Goal: Information Seeking & Learning: Learn about a topic

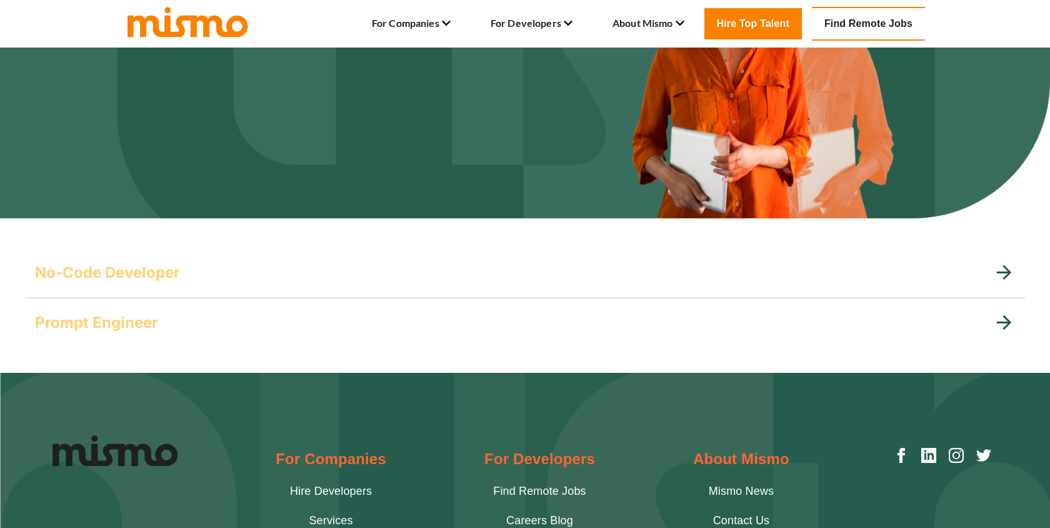
scroll to position [166, 0]
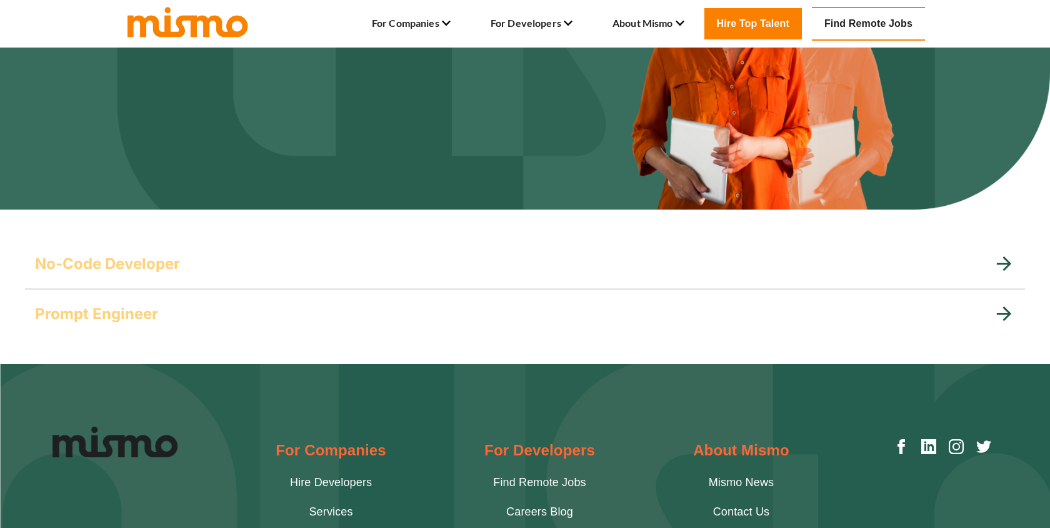
click at [1005, 264] on icon at bounding box center [1004, 263] width 14 height 14
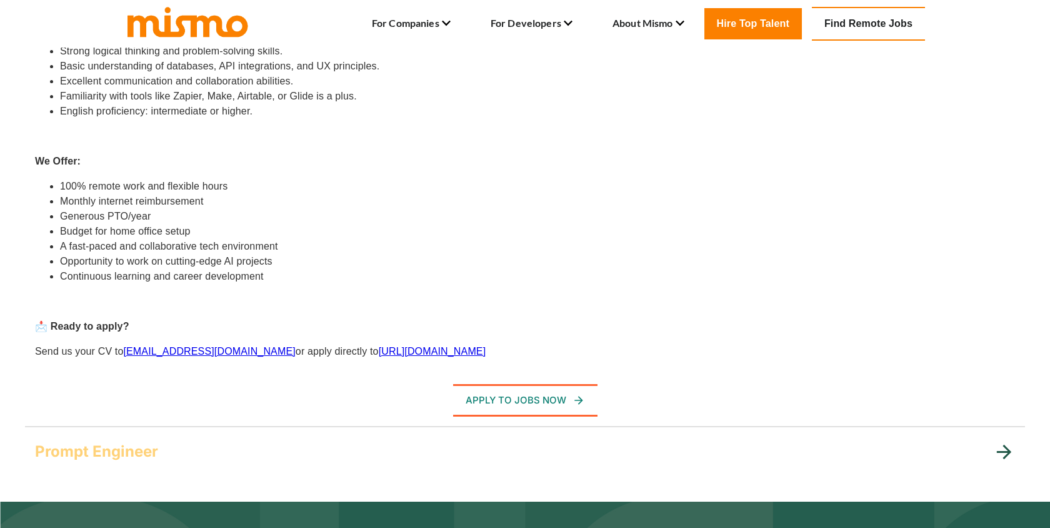
scroll to position [667, 0]
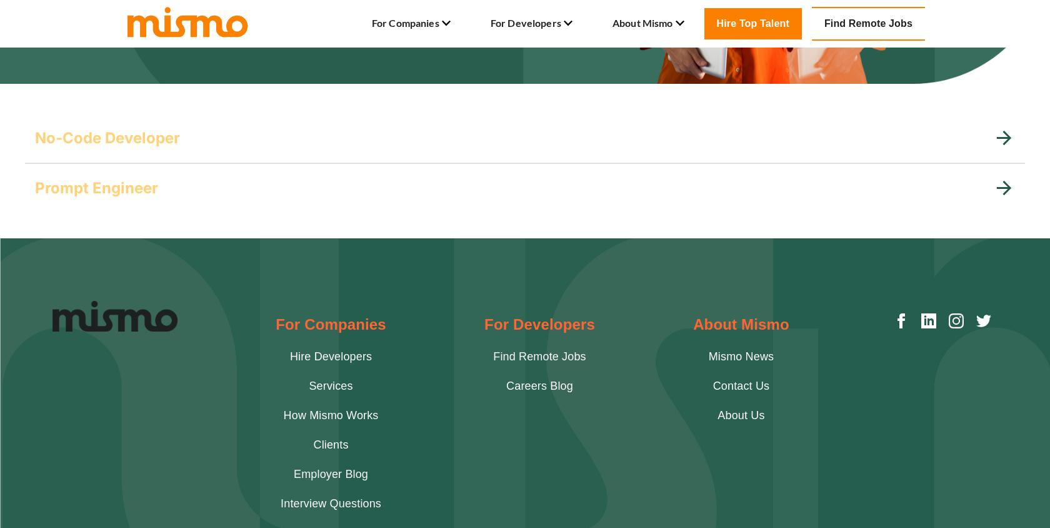
scroll to position [283, 0]
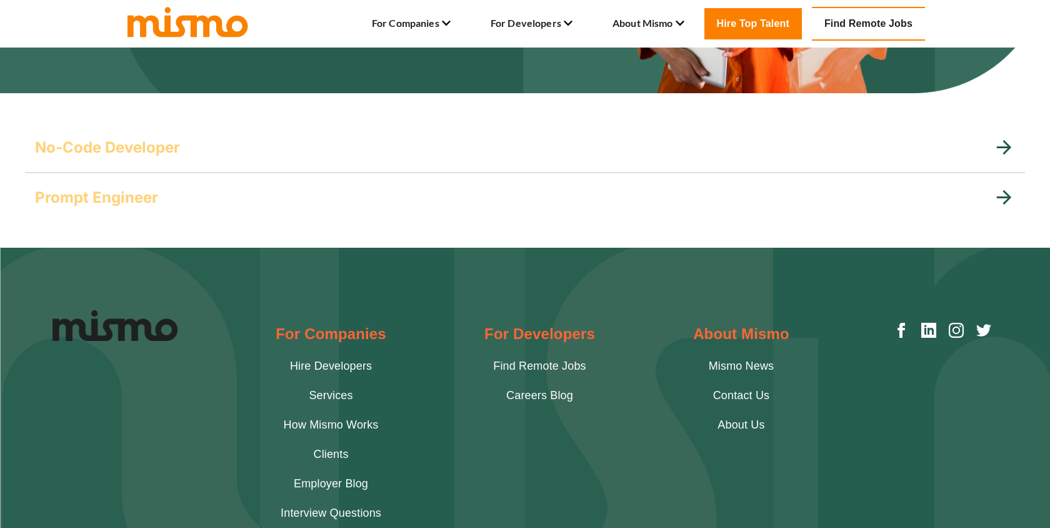
click at [153, 199] on h5 "Prompt Engineer" at bounding box center [96, 198] width 123 height 20
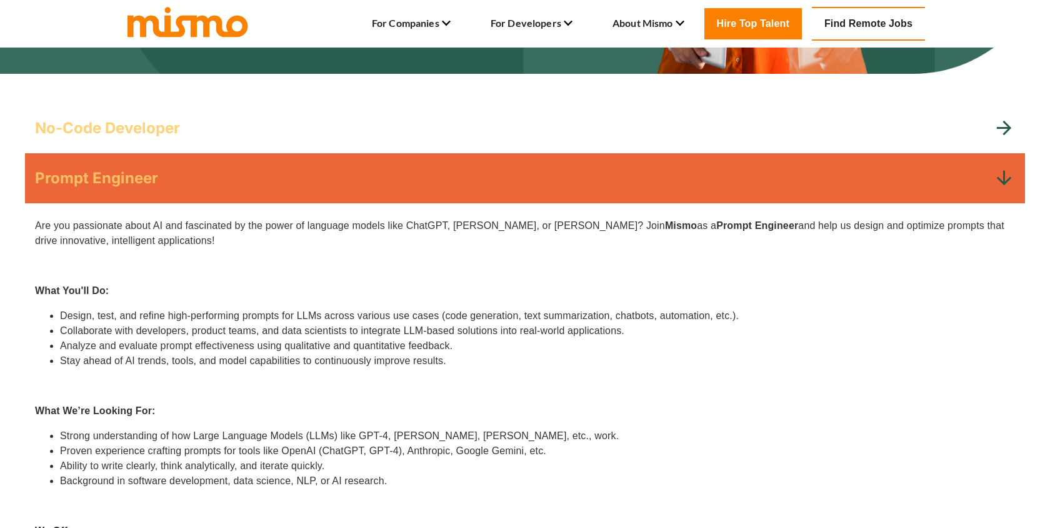
scroll to position [303, 0]
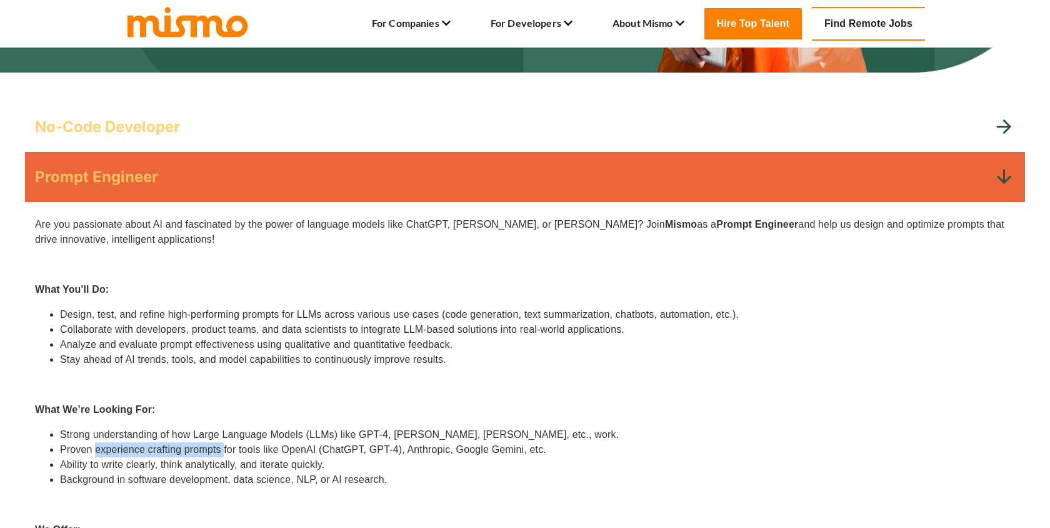
drag, startPoint x: 223, startPoint y: 450, endPoint x: 98, endPoint y: 445, distance: 125.8
click at [98, 445] on li "Proven experience crafting prompts for tools like OpenAI (ChatGPT, GPT-4), Anth…" at bounding box center [537, 449] width 955 height 15
copy li "experience crafting prompts"
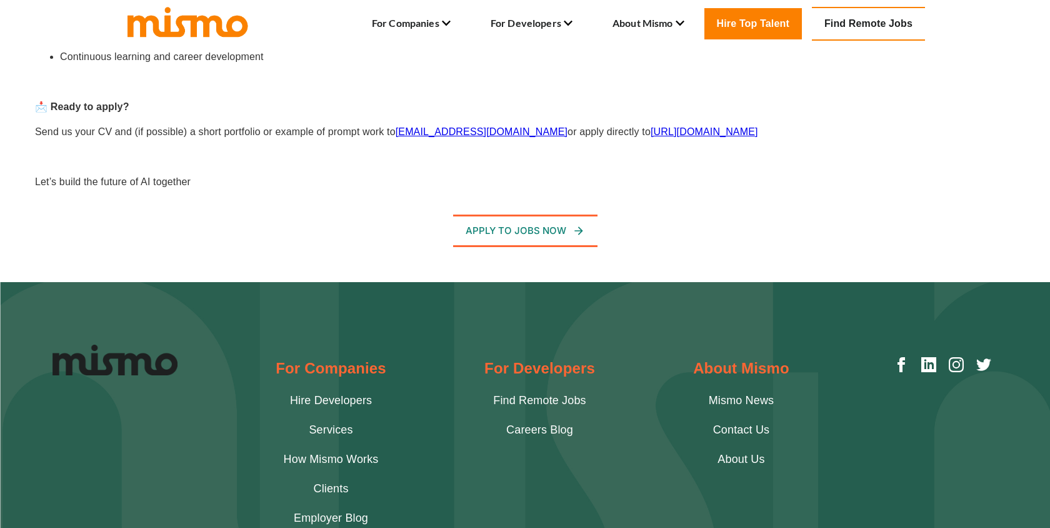
scroll to position [892, 0]
